Goal: Information Seeking & Learning: Learn about a topic

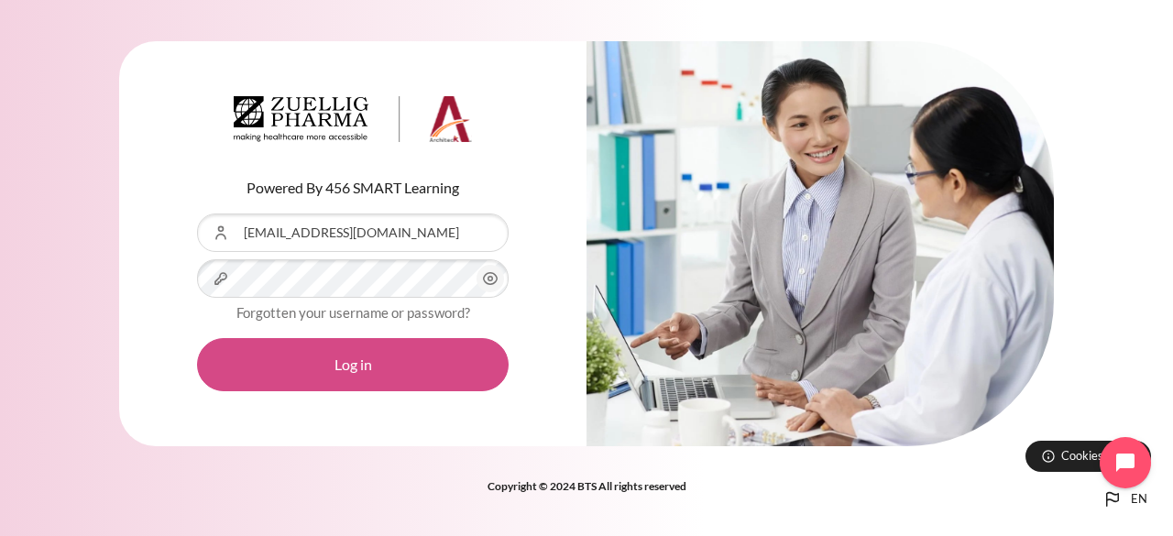
click at [373, 367] on button "Log in" at bounding box center [353, 364] width 312 height 53
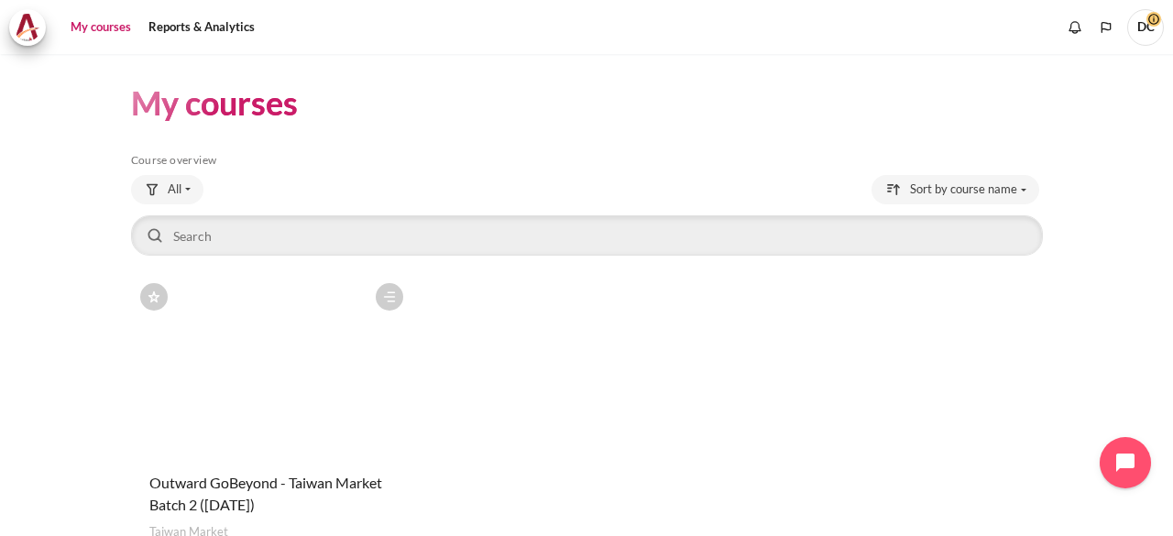
scroll to position [133, 0]
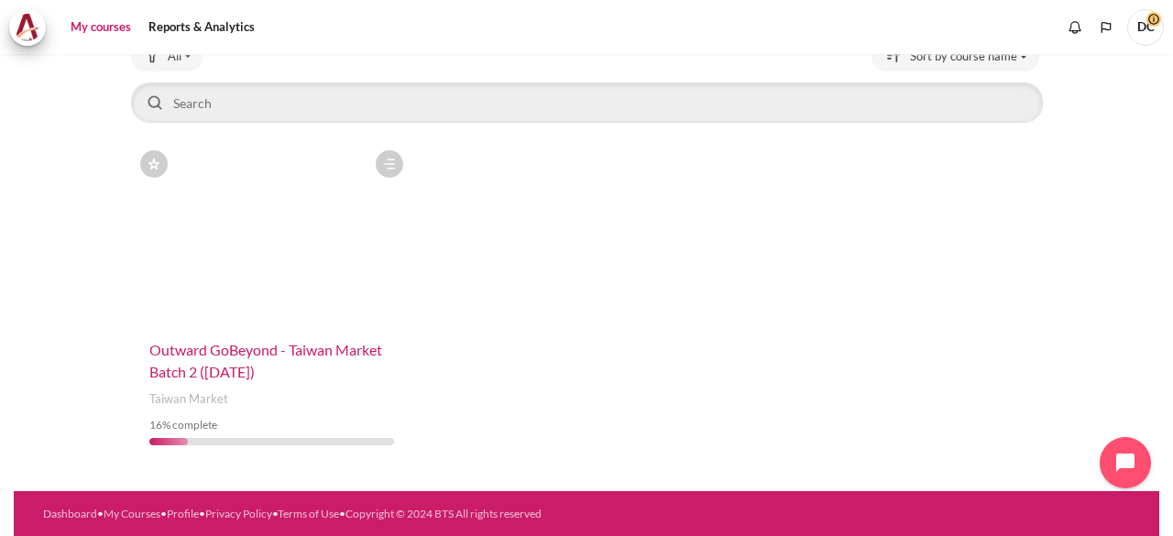
click at [250, 353] on span "Outward GoBeyond - Taiwan Market Batch 2 ([DATE])" at bounding box center [265, 360] width 233 height 39
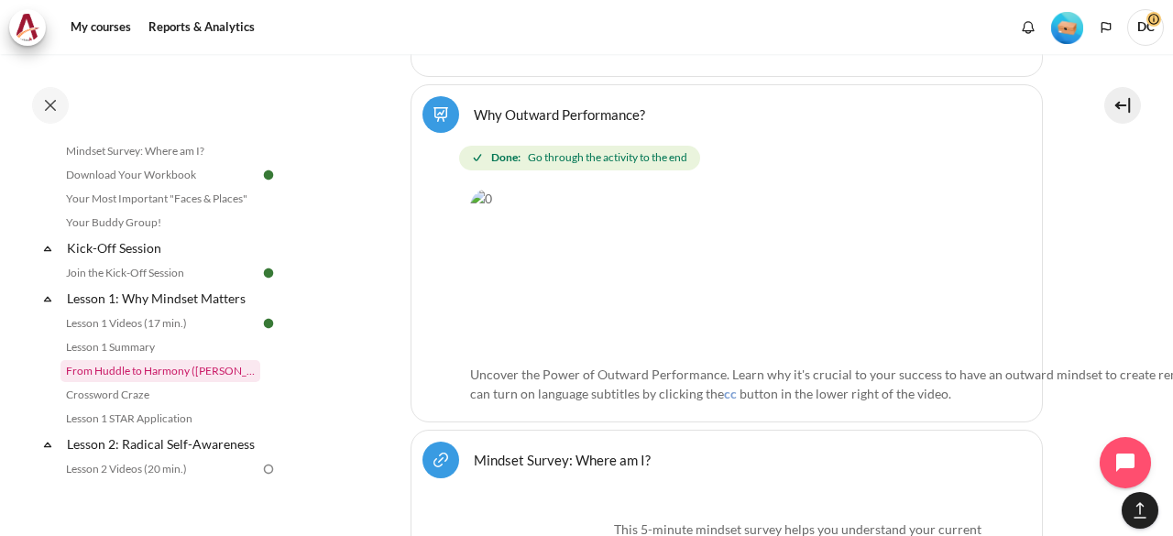
scroll to position [183, 0]
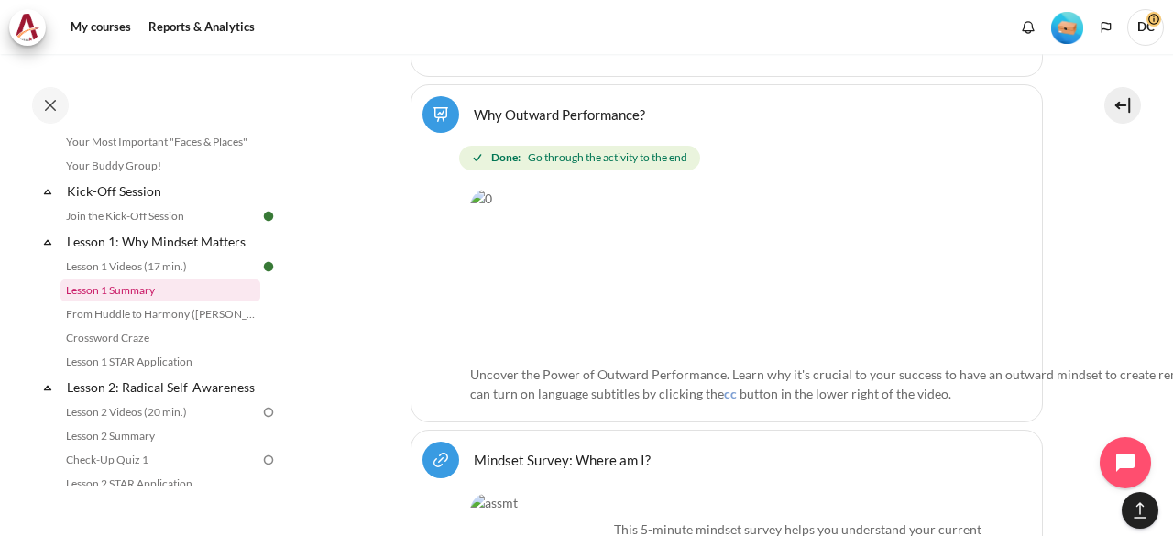
click at [153, 287] on link "Lesson 1 Summary" at bounding box center [160, 291] width 200 height 22
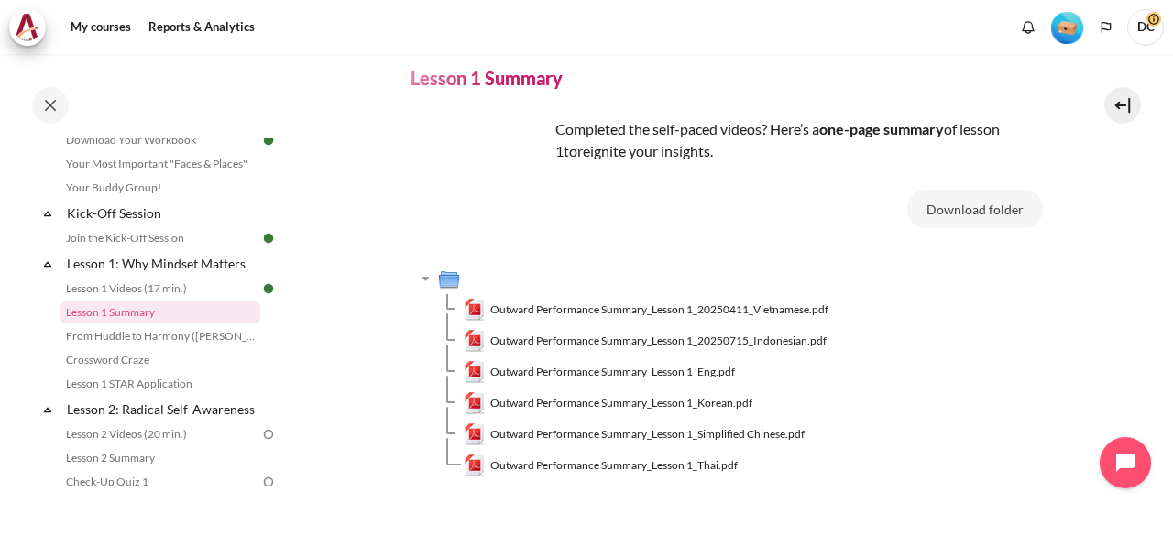
scroll to position [92, 0]
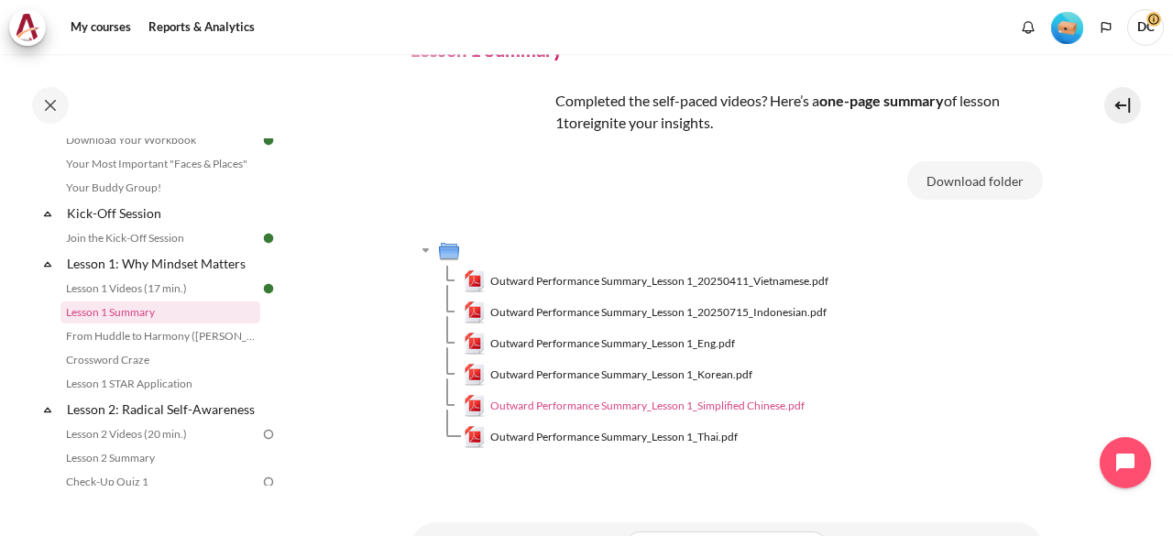
click at [762, 407] on span "Outward Performance Summary_Lesson 1_Simplified Chinese.pdf" at bounding box center [647, 406] width 314 height 16
